Goal: Task Accomplishment & Management: Manage account settings

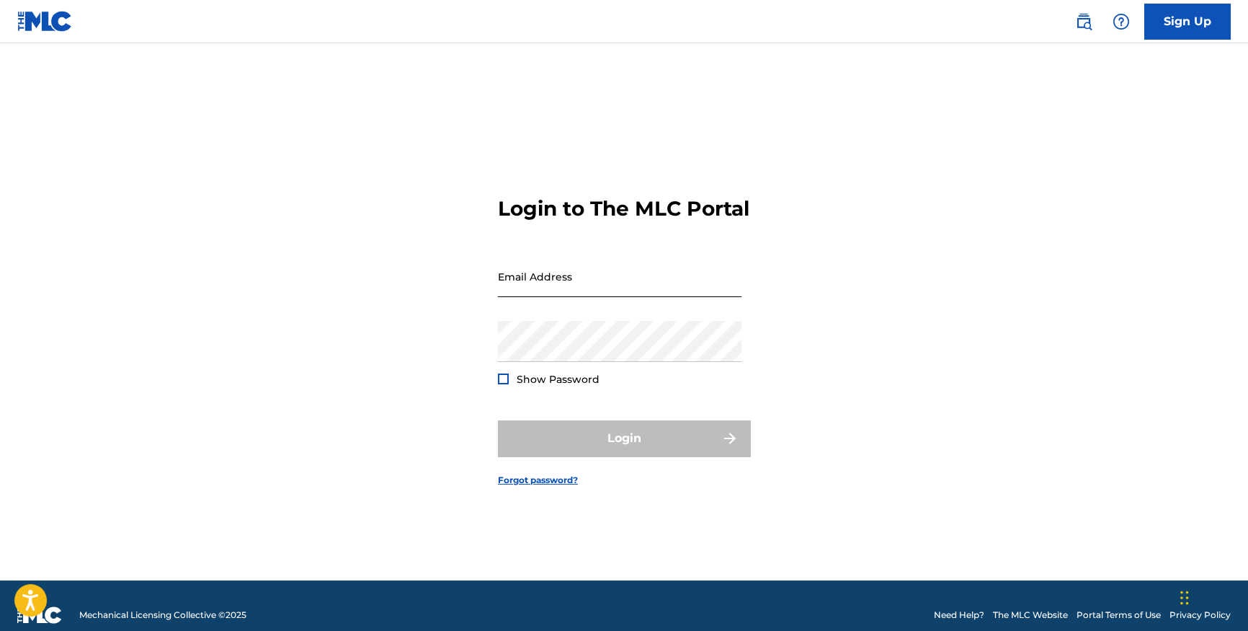
click at [664, 297] on input "Email Address" at bounding box center [620, 276] width 244 height 41
type input "[EMAIL_ADDRESS][DOMAIN_NAME]"
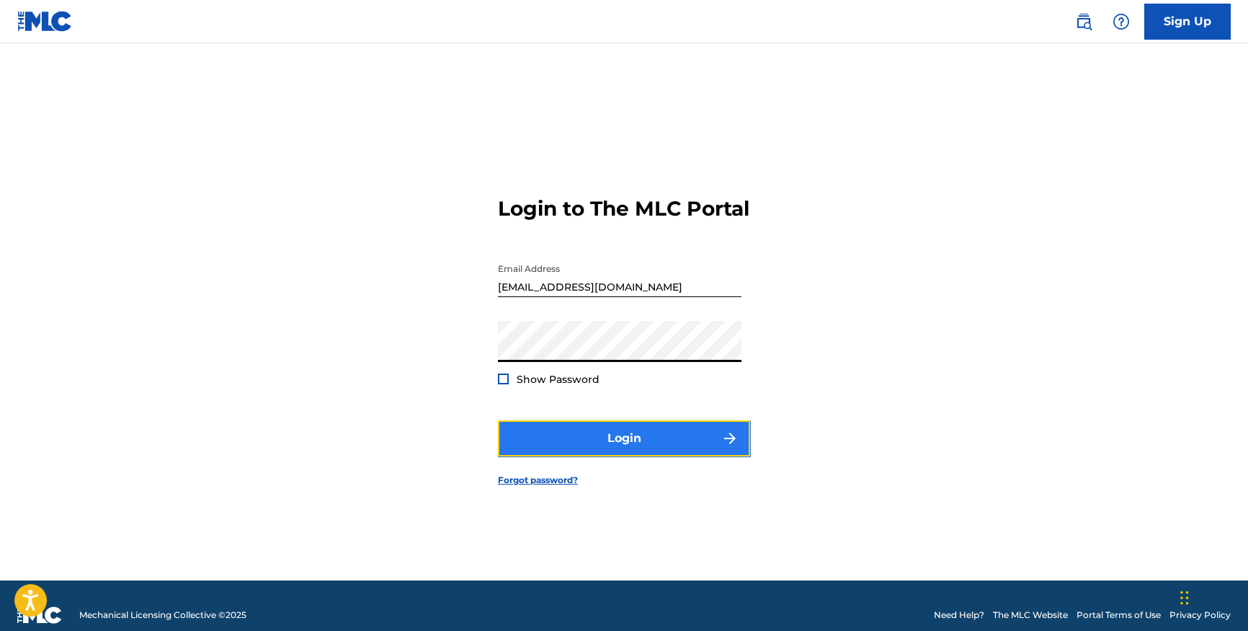
click at [590, 440] on button "Login" at bounding box center [624, 438] width 252 height 36
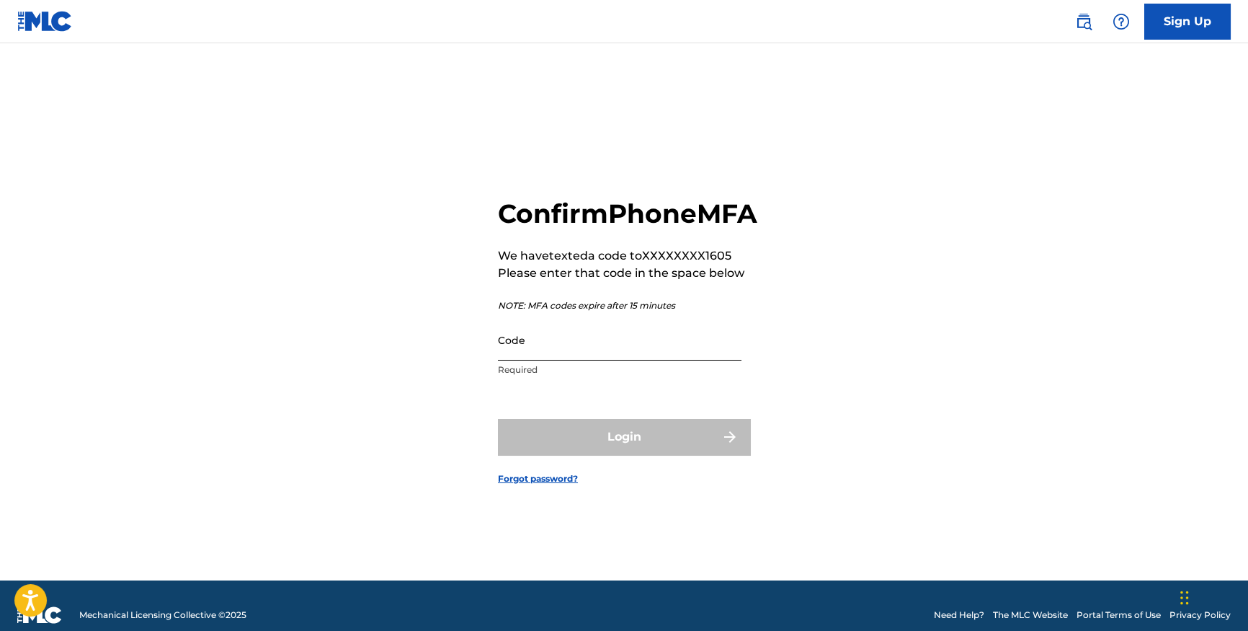
click at [662, 358] on input "Code" at bounding box center [620, 339] width 244 height 41
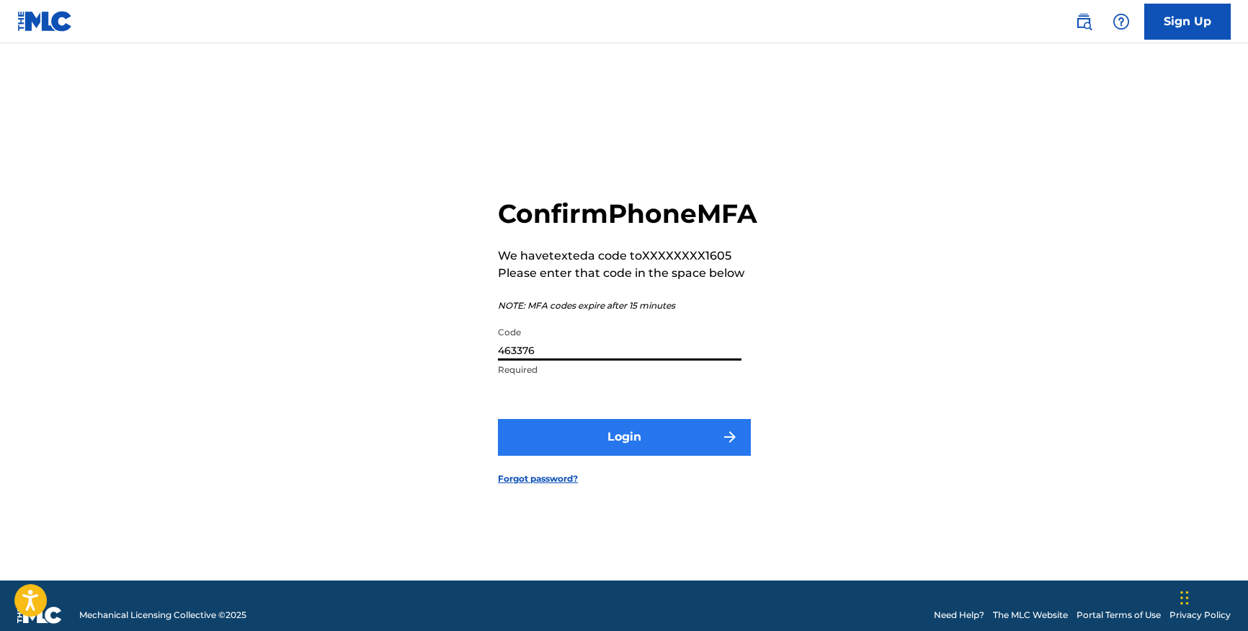
type input "463376"
click at [596, 446] on button "Login" at bounding box center [624, 437] width 252 height 36
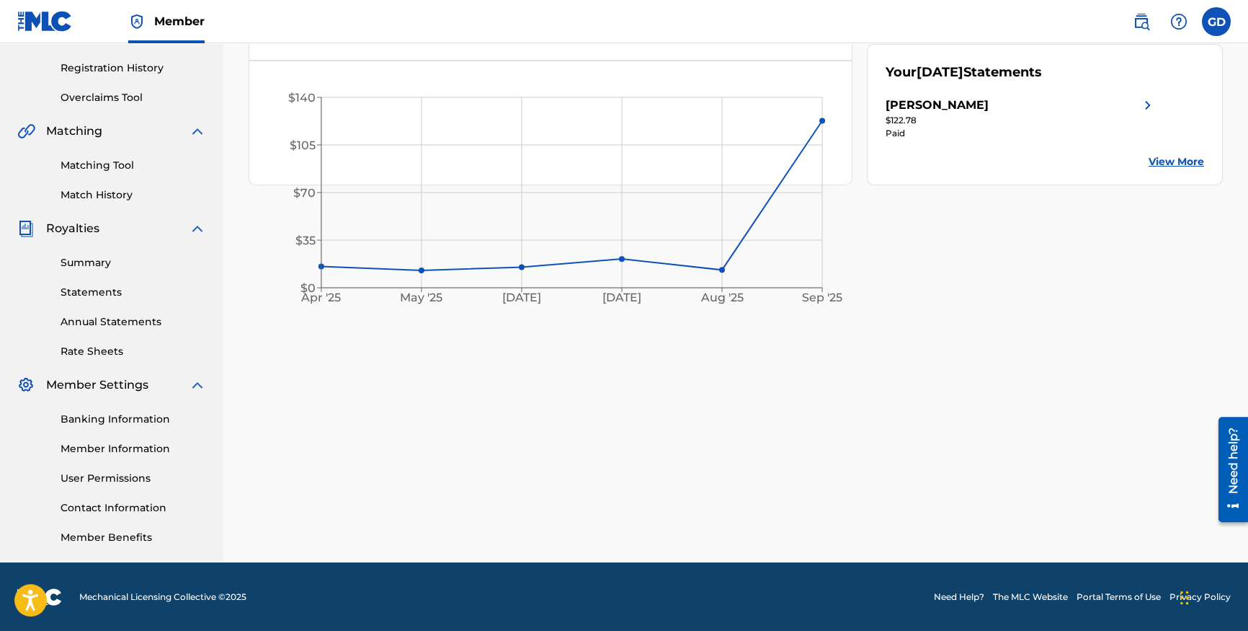
scroll to position [257, 0]
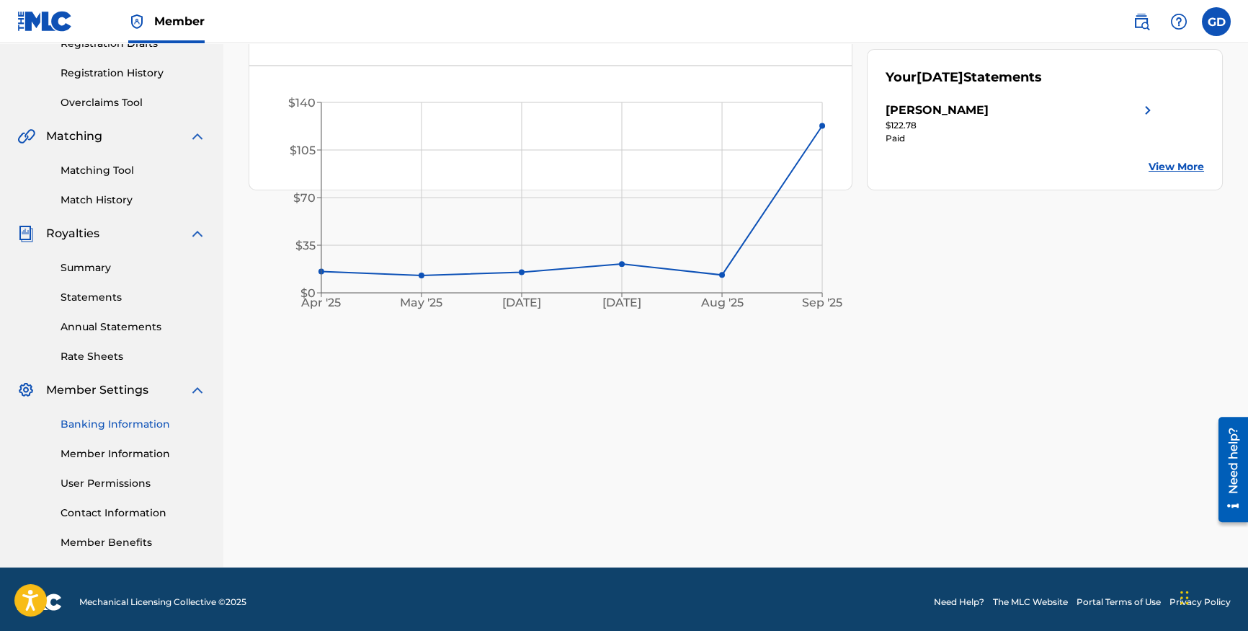
click at [139, 422] on link "Banking Information" at bounding box center [134, 423] width 146 height 15
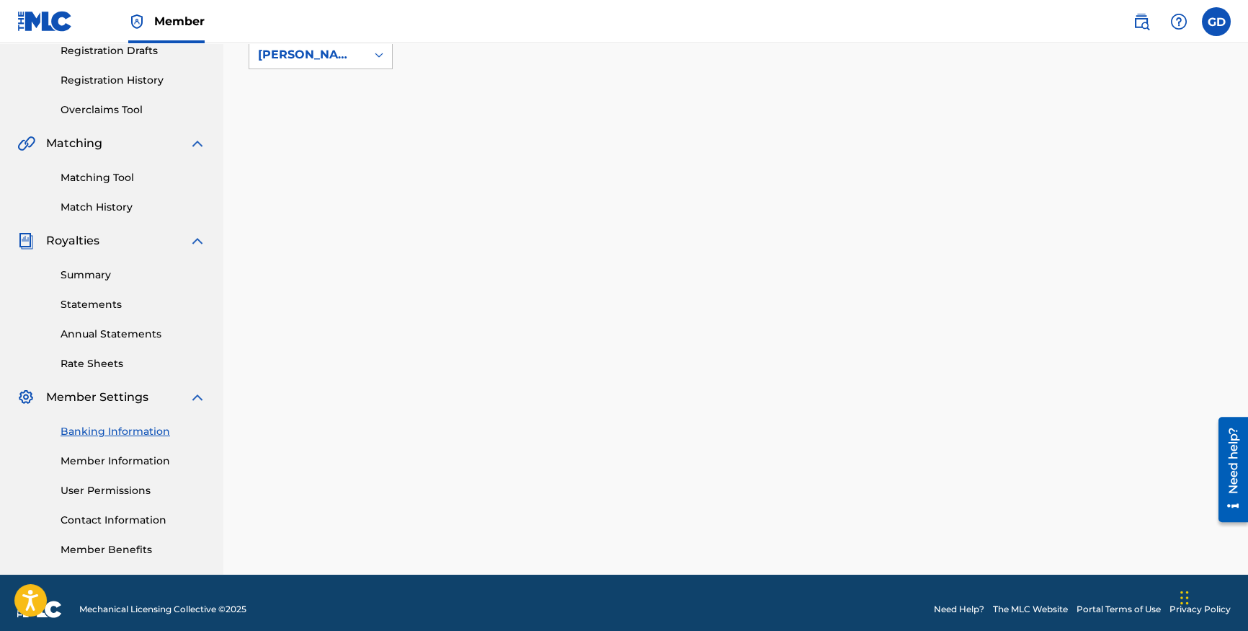
scroll to position [246, 0]
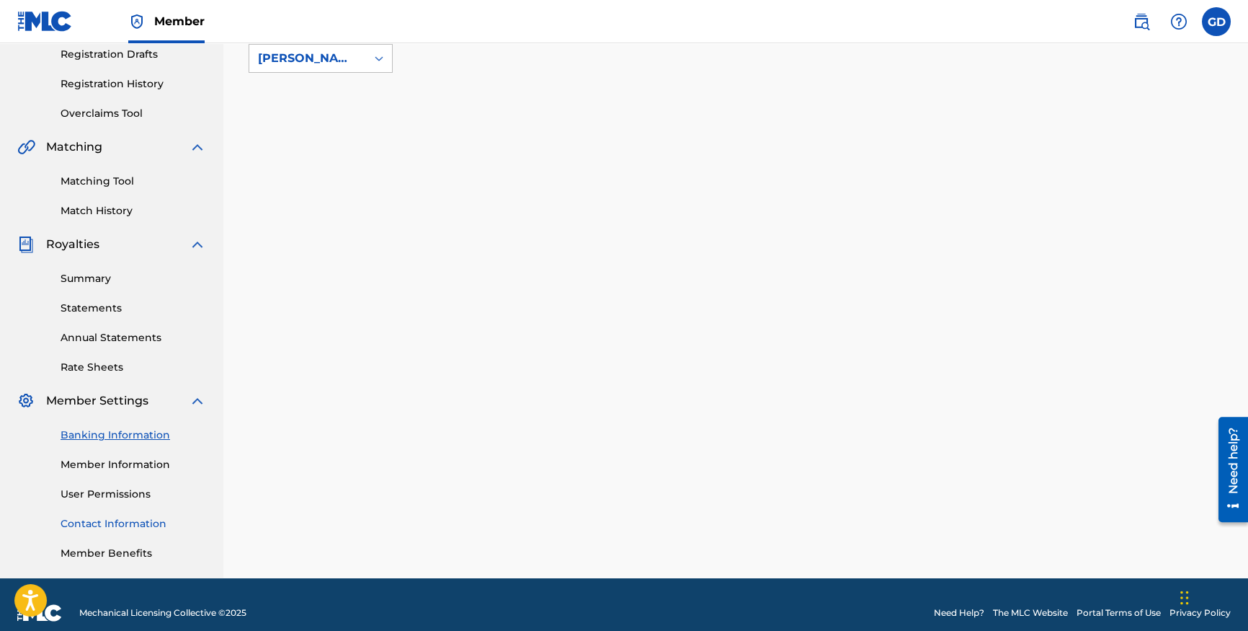
click at [117, 517] on link "Contact Information" at bounding box center [134, 523] width 146 height 15
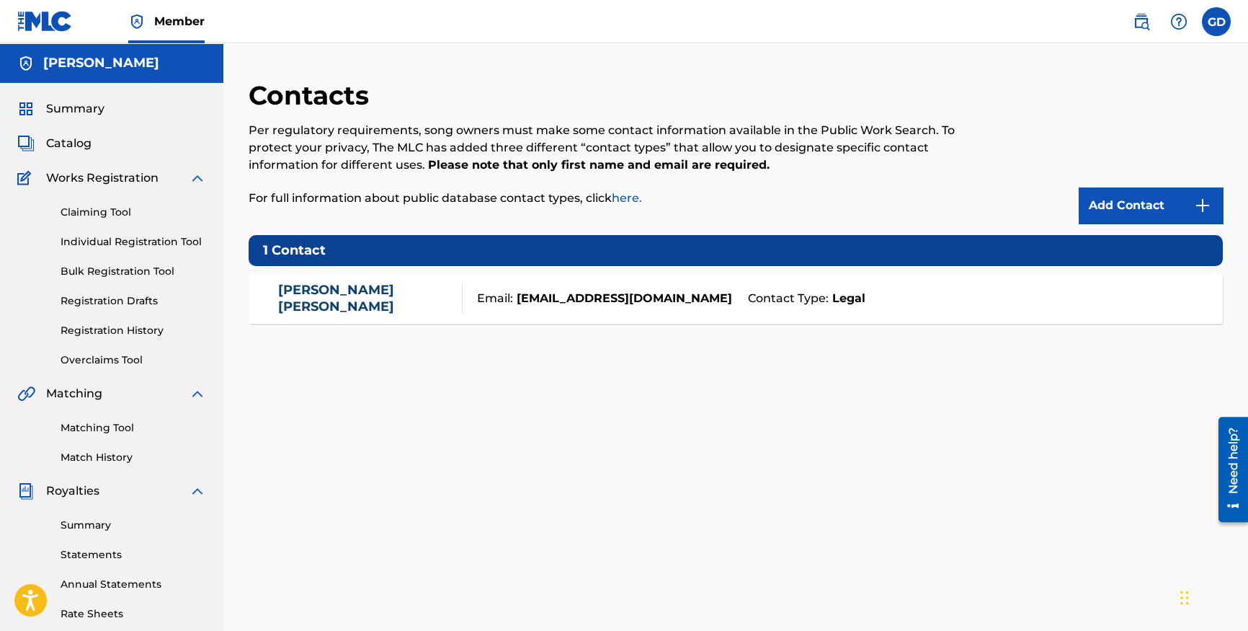
click at [386, 293] on div "[PERSON_NAME]" at bounding box center [370, 298] width 184 height 32
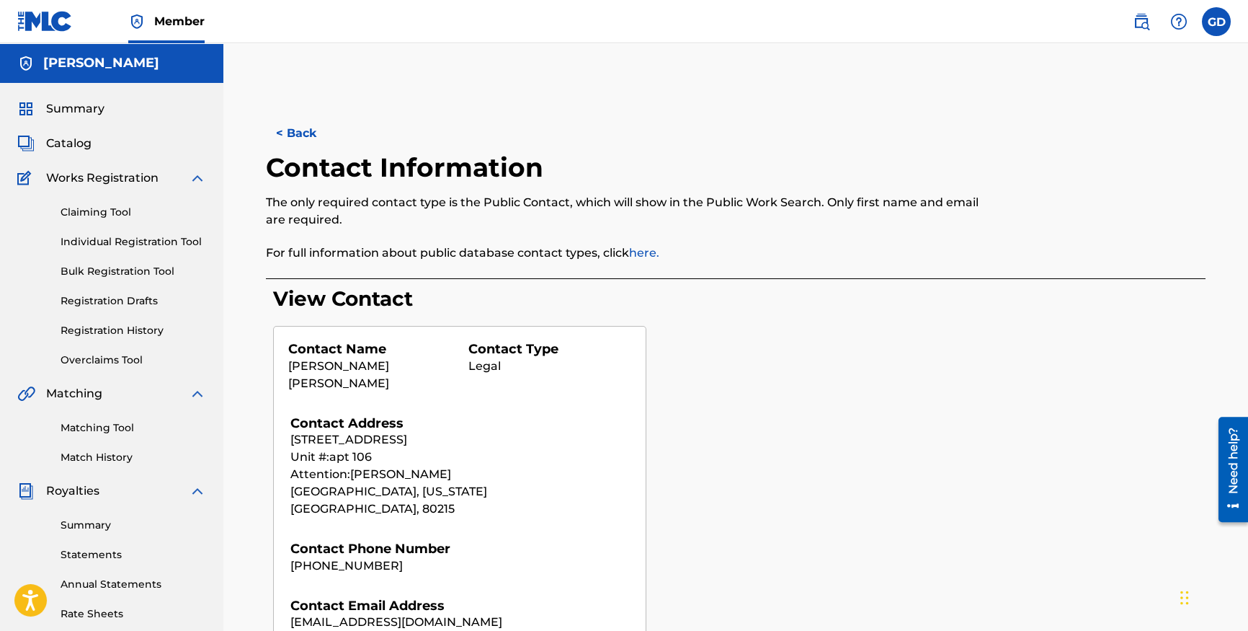
click at [174, 27] on span "Member" at bounding box center [179, 21] width 50 height 17
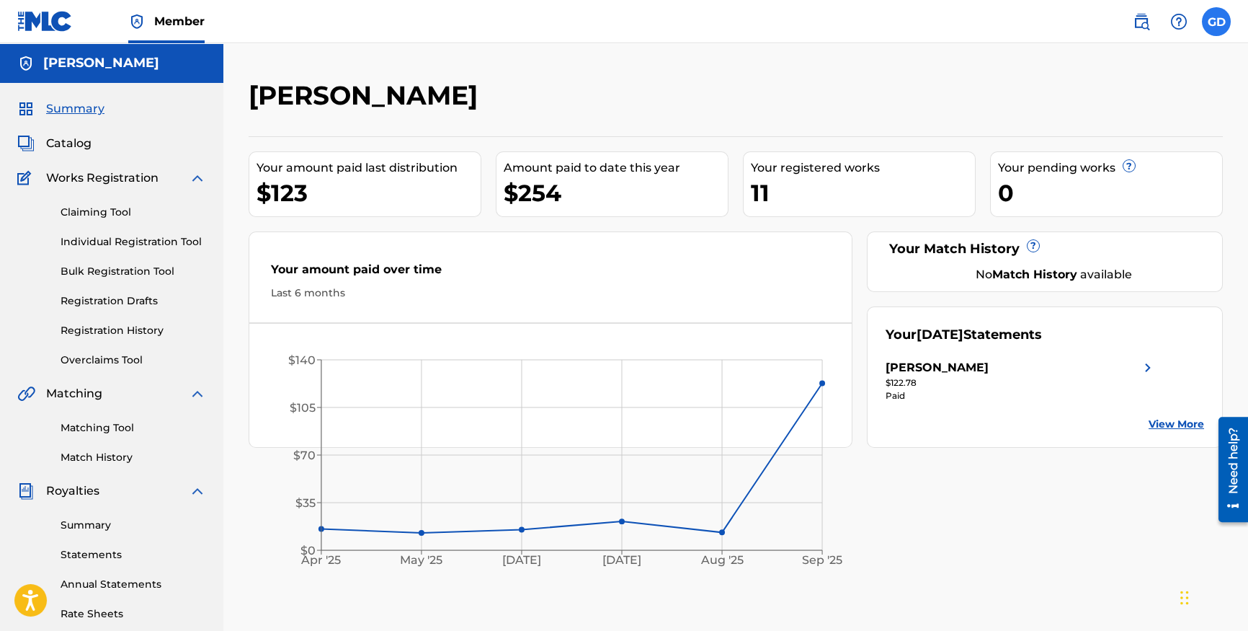
click at [1221, 29] on label at bounding box center [1216, 21] width 29 height 29
click at [1216, 22] on input "GD [PERSON_NAME] [PERSON_NAME][EMAIL_ADDRESS][DOMAIN_NAME] Notification Prefere…" at bounding box center [1216, 22] width 0 height 0
click at [790, 120] on div "[PERSON_NAME]" at bounding box center [624, 100] width 750 height 43
click at [88, 108] on span "Summary" at bounding box center [75, 108] width 58 height 17
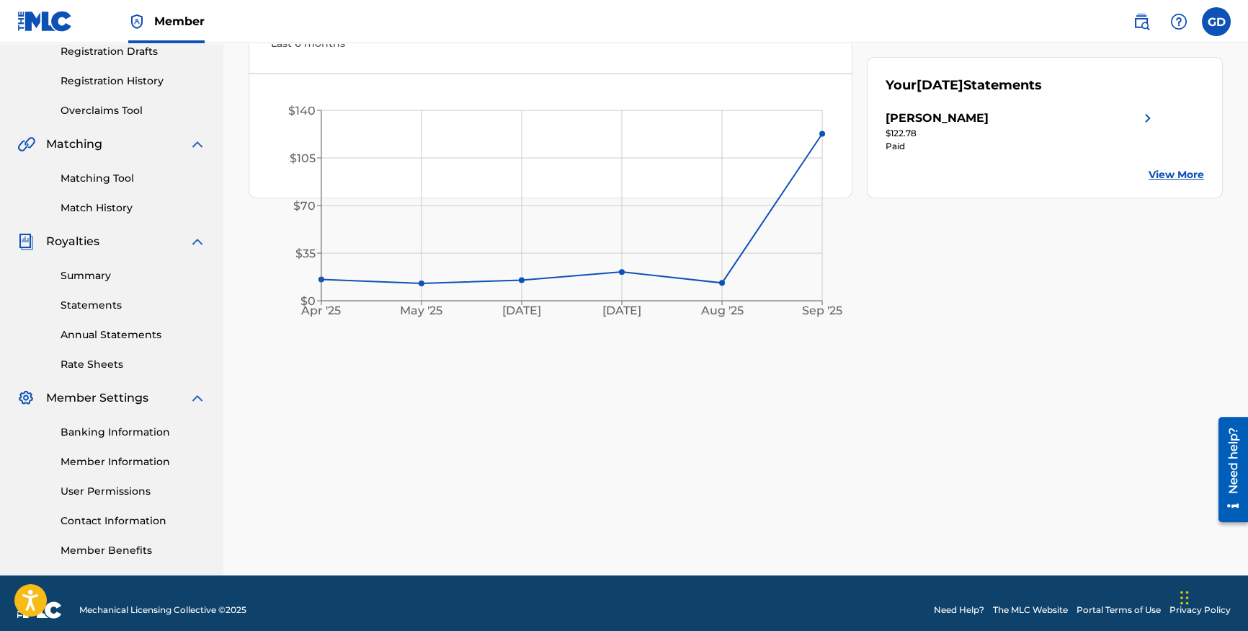
scroll to position [262, 0]
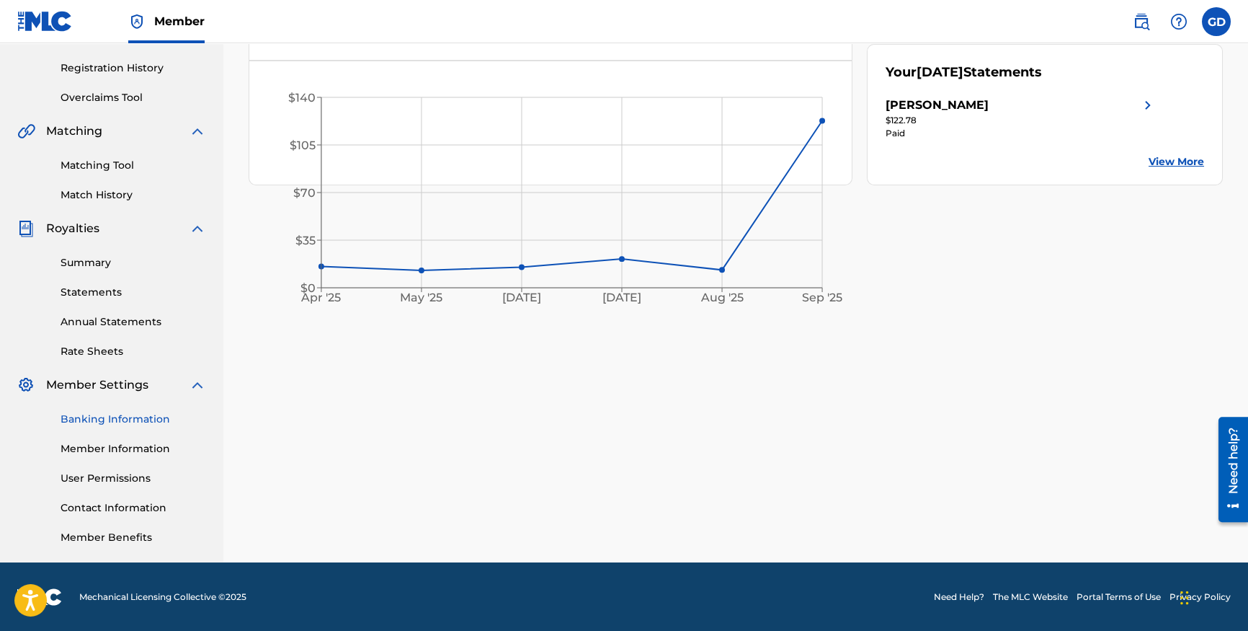
click at [130, 421] on link "Banking Information" at bounding box center [134, 418] width 146 height 15
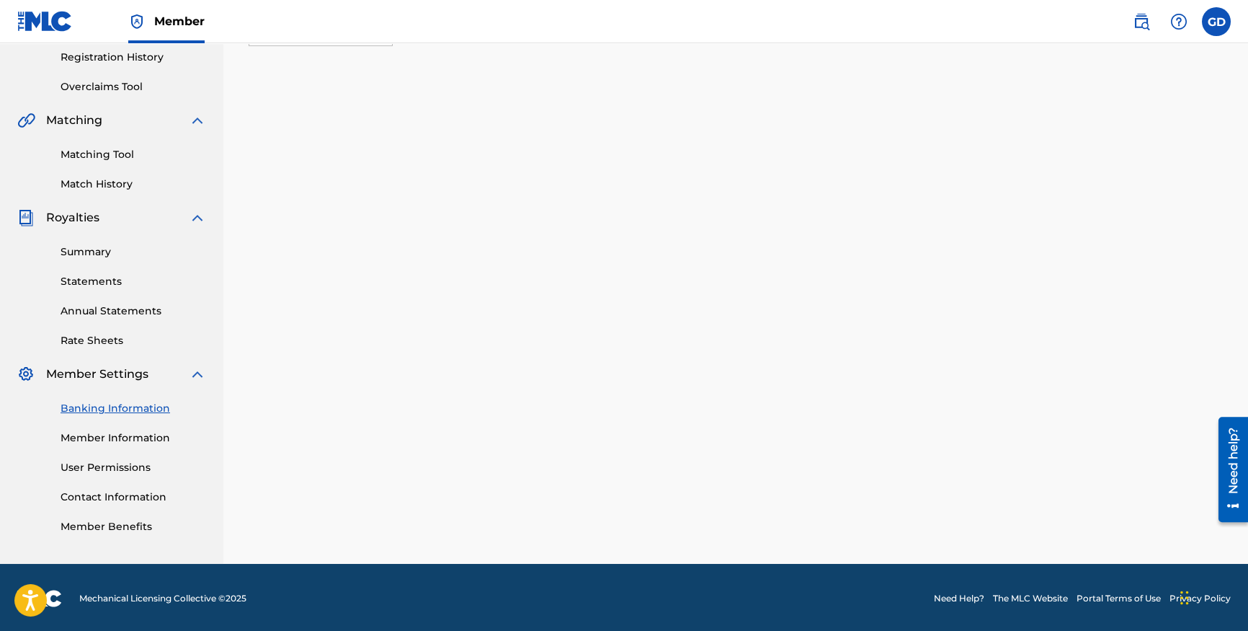
scroll to position [262, 0]
